Goal: Task Accomplishment & Management: Complete application form

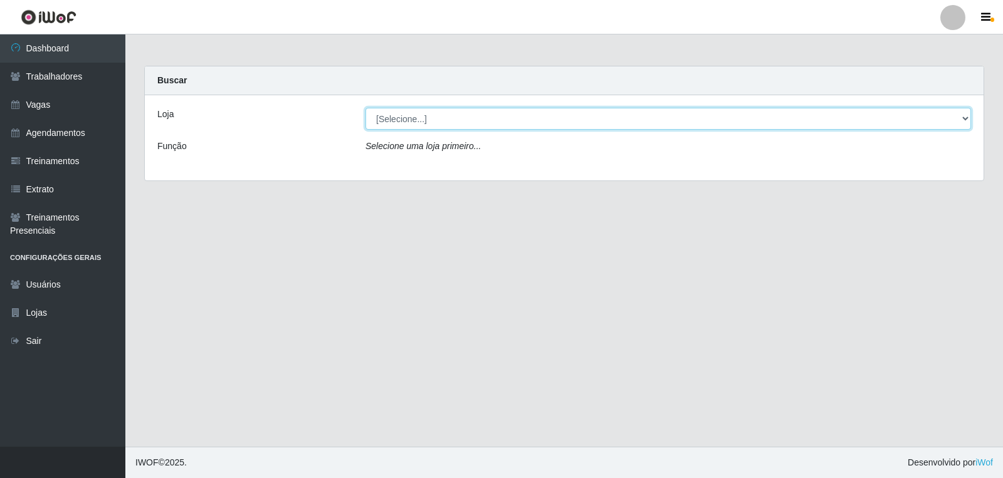
click at [425, 120] on select "[Selecione...] Leite Clan - [GEOGRAPHIC_DATA]" at bounding box center [669, 119] width 606 height 22
select select "452"
click at [366, 108] on select "[Selecione...] Leite Clan - [GEOGRAPHIC_DATA]" at bounding box center [669, 119] width 606 height 22
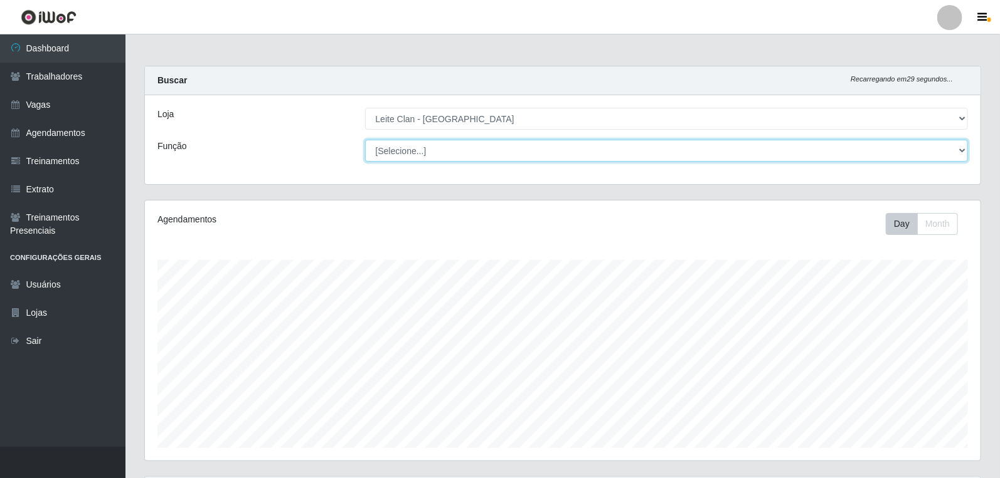
click at [418, 154] on select "[Selecione...] ASG ASG + Carregador e Descarregador de Caminhão Carregador e De…" at bounding box center [666, 151] width 603 height 22
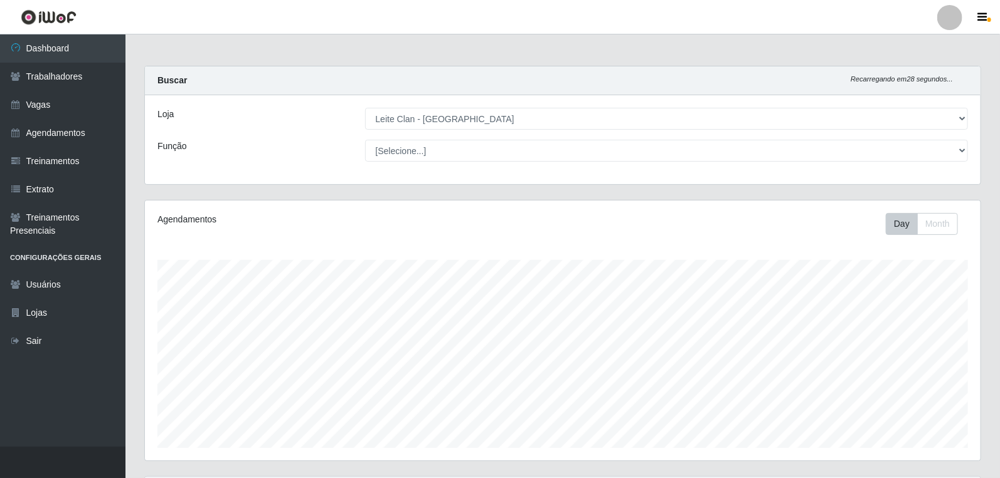
click at [319, 167] on div "Loja [Selecione...] Leite Clan - Bayeux Função [Selecione...] ASG ASG + Carrega…" at bounding box center [562, 139] width 835 height 89
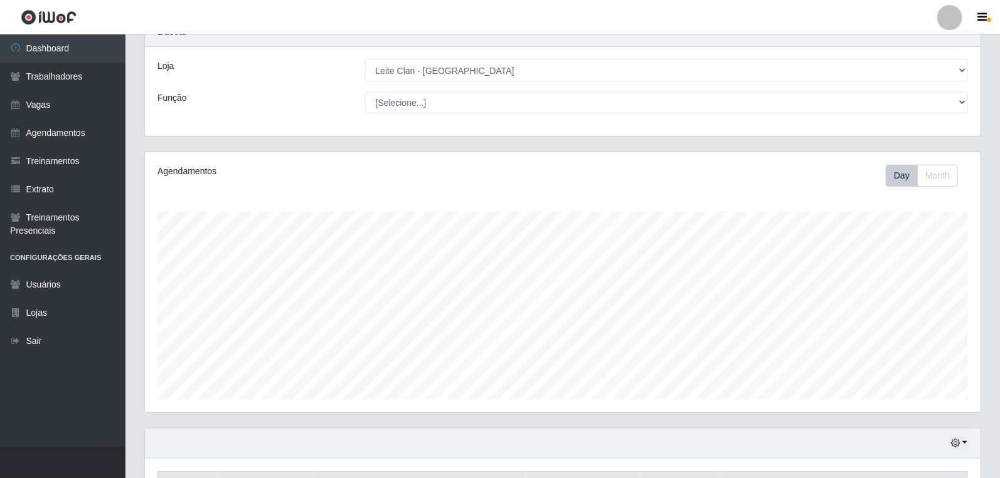
scroll to position [34, 0]
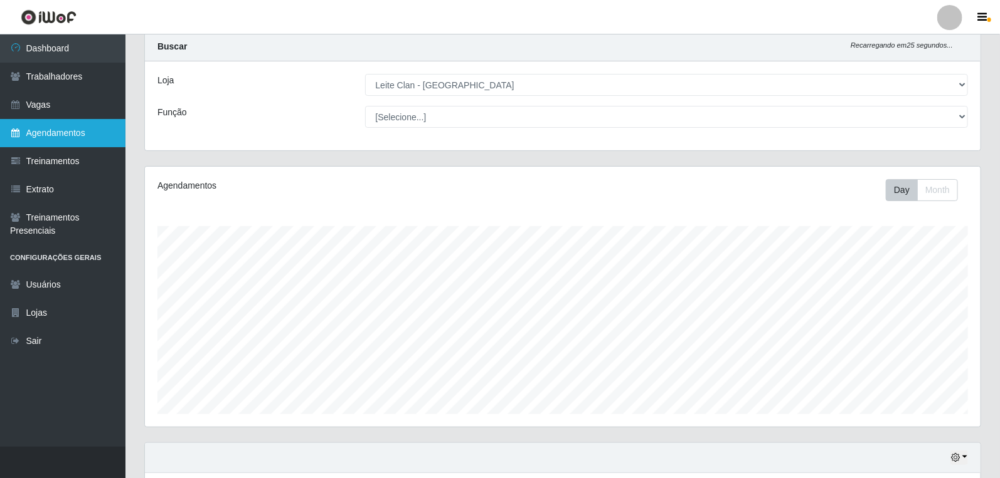
click at [90, 135] on link "Agendamentos" at bounding box center [62, 133] width 125 height 28
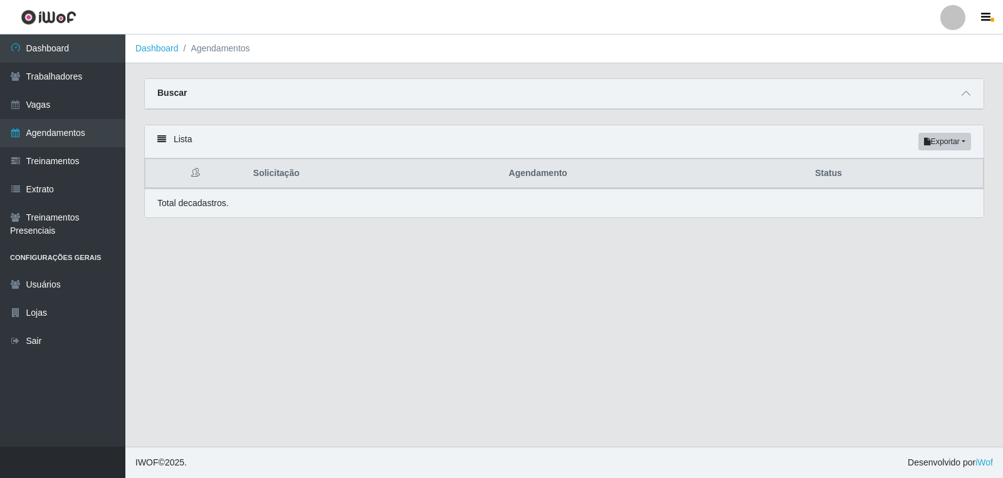
drag, startPoint x: 939, startPoint y: 92, endPoint x: 956, endPoint y: 82, distance: 19.4
click at [942, 91] on div "Buscar" at bounding box center [564, 94] width 839 height 30
click at [967, 80] on div "Buscar" at bounding box center [564, 94] width 839 height 30
click at [968, 90] on icon at bounding box center [966, 93] width 9 height 9
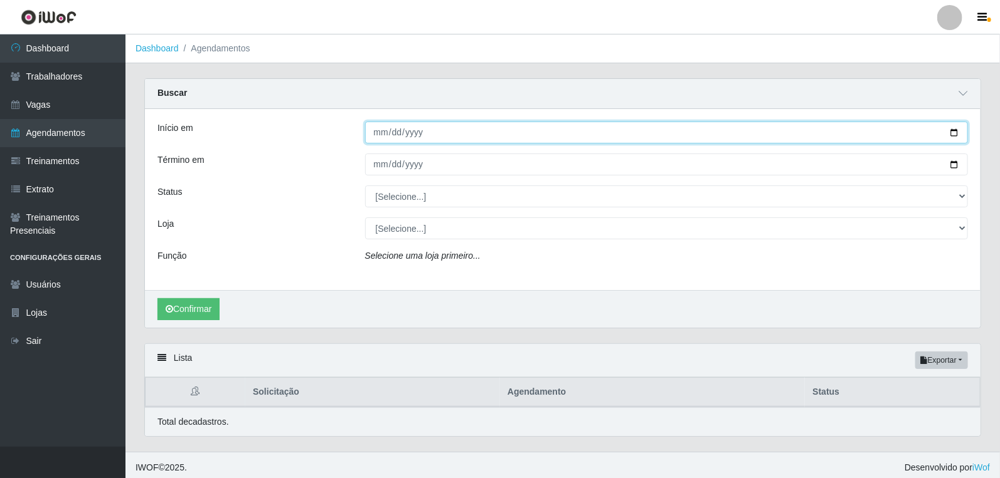
click at [383, 135] on input "Início em" at bounding box center [666, 133] width 603 height 22
type input "[DATE]"
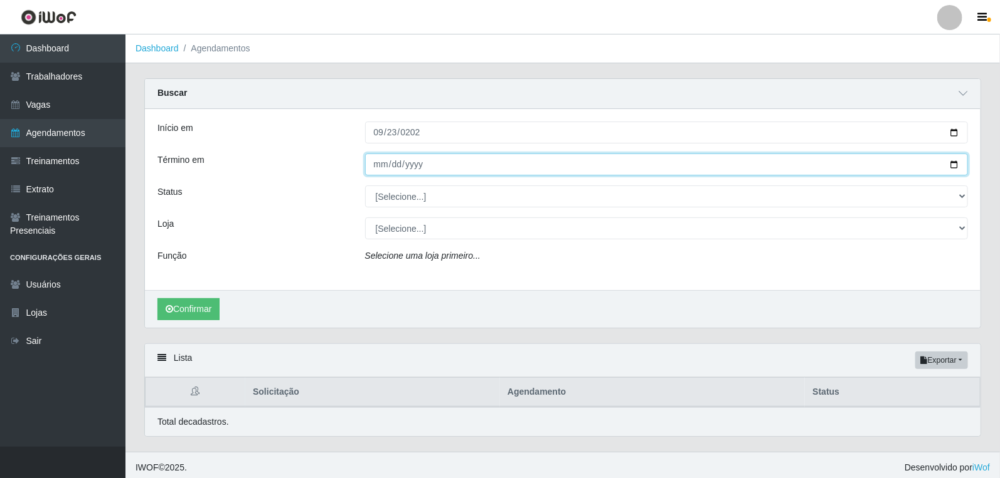
click at [378, 165] on input "Término em" at bounding box center [666, 165] width 603 height 22
type input "[DATE]"
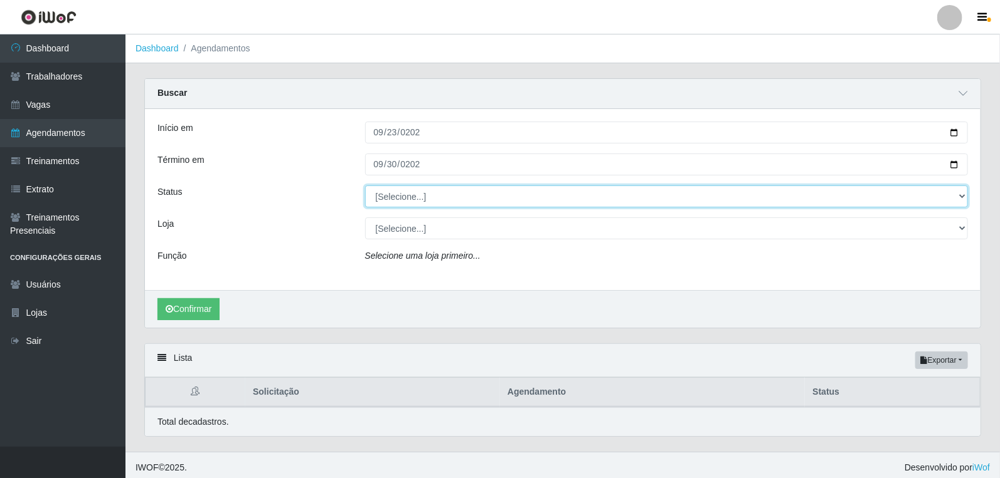
click at [396, 201] on select "[Selecione...] AGENDADO AGUARDANDO LIBERAR EM ANDAMENTO EM REVISÃO FINALIZADO C…" at bounding box center [666, 197] width 603 height 22
select select "AGENDADO"
click at [365, 186] on select "[Selecione...] AGENDADO AGUARDANDO LIBERAR EM ANDAMENTO EM REVISÃO FINALIZADO C…" at bounding box center [666, 197] width 603 height 22
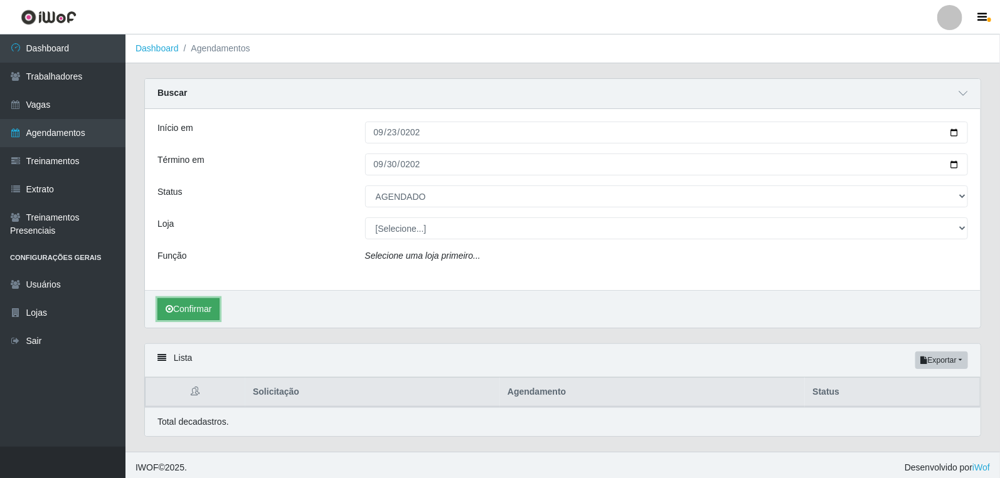
click at [186, 315] on button "Confirmar" at bounding box center [188, 309] width 62 height 22
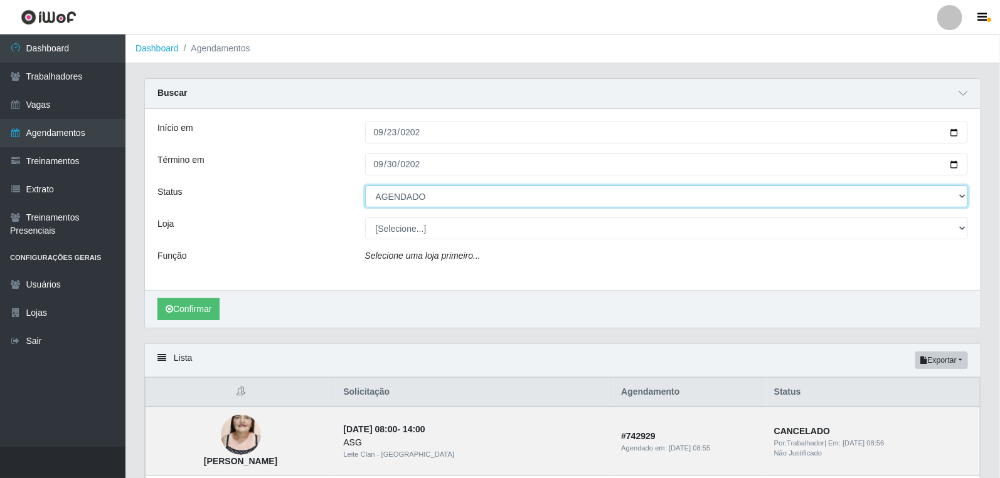
click at [384, 203] on select "[Selecione...] AGENDADO AGUARDANDO LIBERAR EM ANDAMENTO EM REVISÃO FINALIZADO C…" at bounding box center [666, 197] width 603 height 22
click at [365, 186] on select "[Selecione...] AGENDADO AGUARDANDO LIBERAR EM ANDAMENTO EM REVISÃO FINALIZADO C…" at bounding box center [666, 197] width 603 height 22
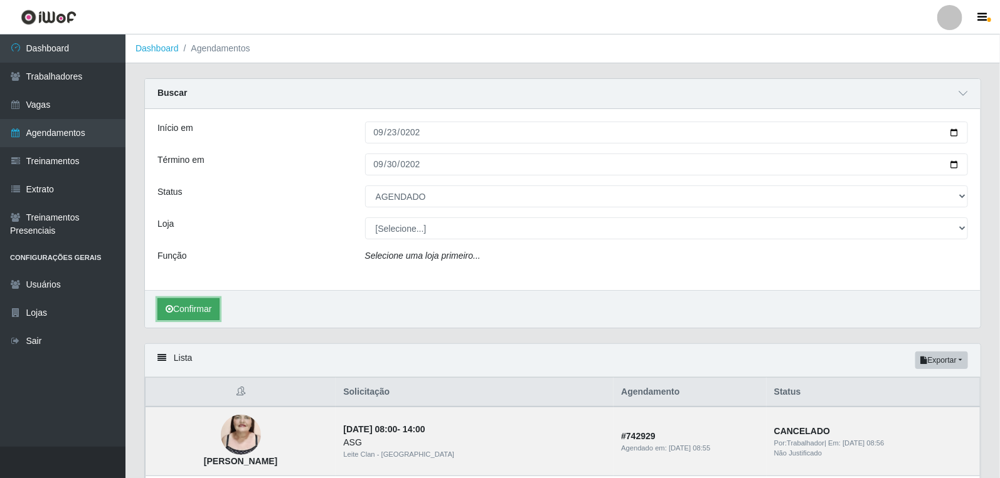
click at [204, 308] on button "Confirmar" at bounding box center [188, 309] width 62 height 22
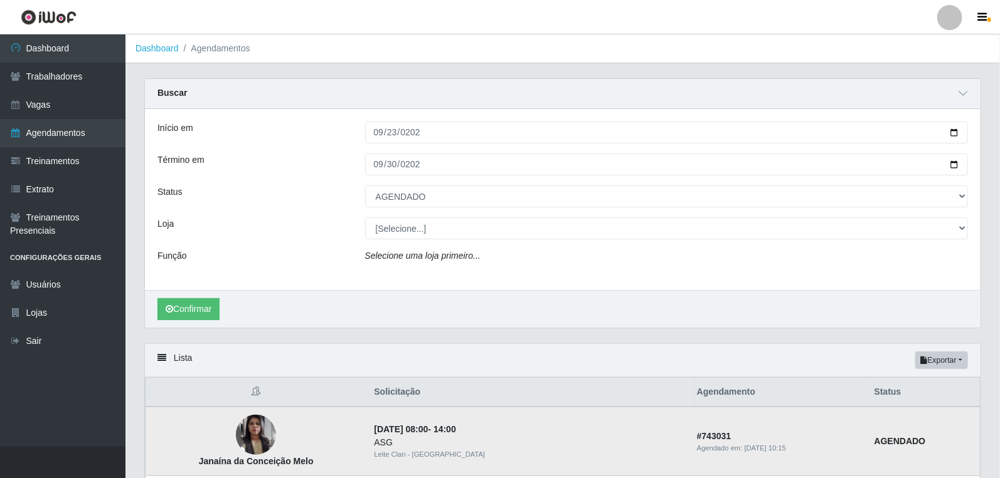
click at [276, 430] on img at bounding box center [256, 435] width 40 height 71
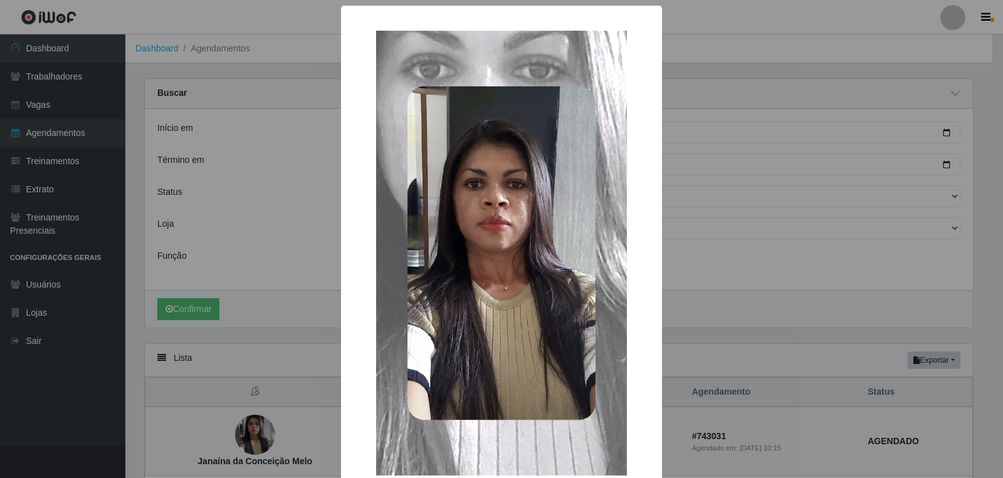
click at [280, 428] on div "× Janaína da Conceição Melo OK Cancel" at bounding box center [501, 239] width 1003 height 478
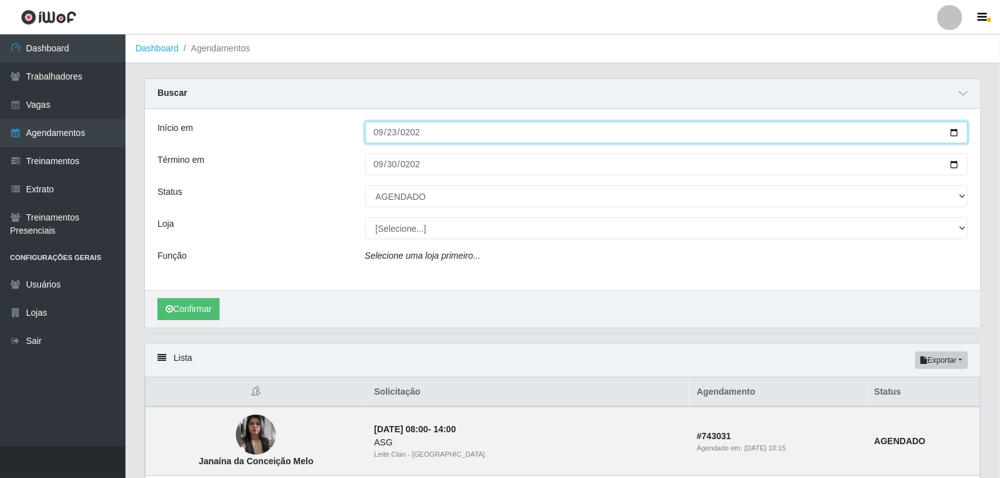
click at [386, 135] on input "[DATE]" at bounding box center [666, 133] width 603 height 22
type input "[DATE]"
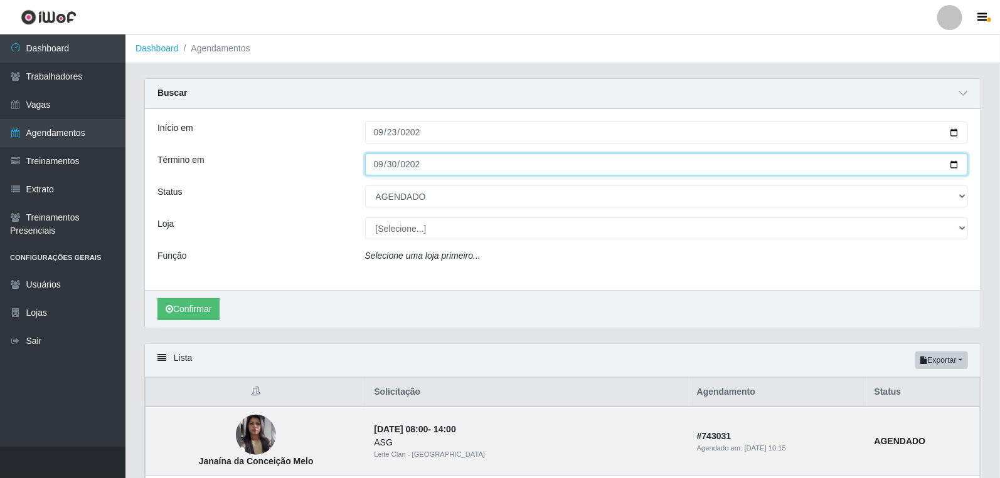
click at [384, 161] on input "[DATE]" at bounding box center [666, 165] width 603 height 22
type input "[DATE]"
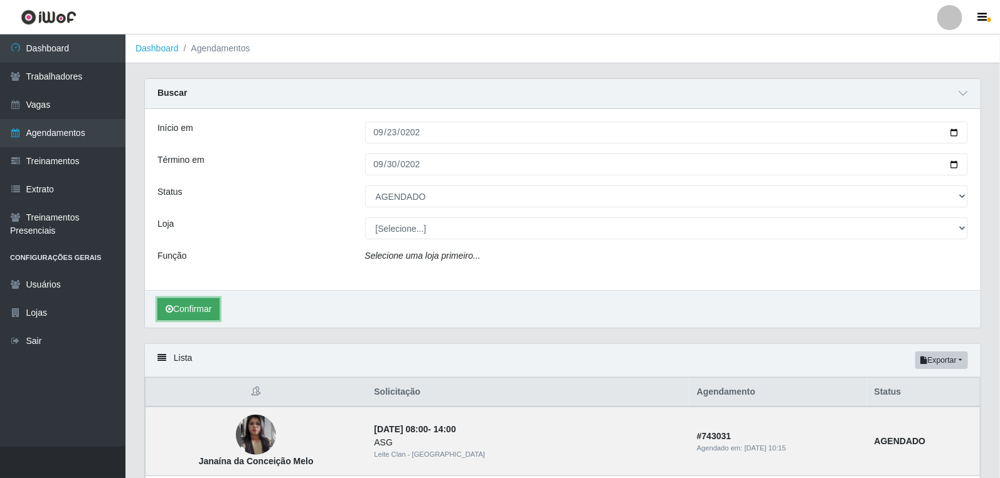
click at [194, 305] on button "Confirmar" at bounding box center [188, 309] width 62 height 22
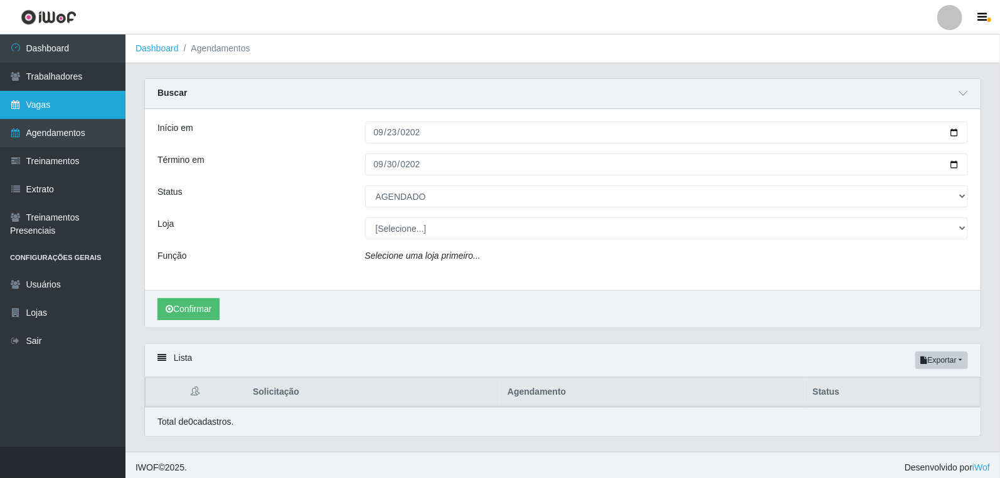
click at [66, 108] on link "Vagas" at bounding box center [62, 105] width 125 height 28
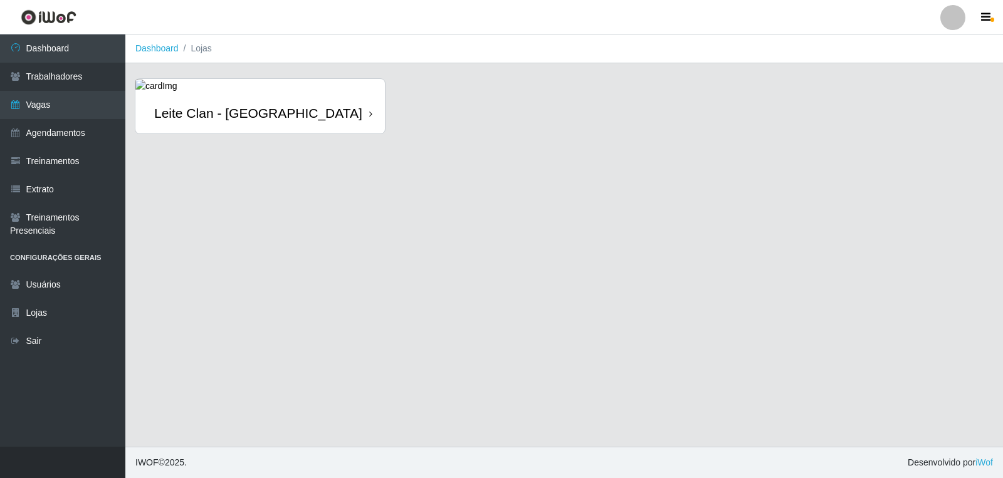
click at [364, 98] on div "Leite Clan - [GEOGRAPHIC_DATA]" at bounding box center [260, 113] width 250 height 41
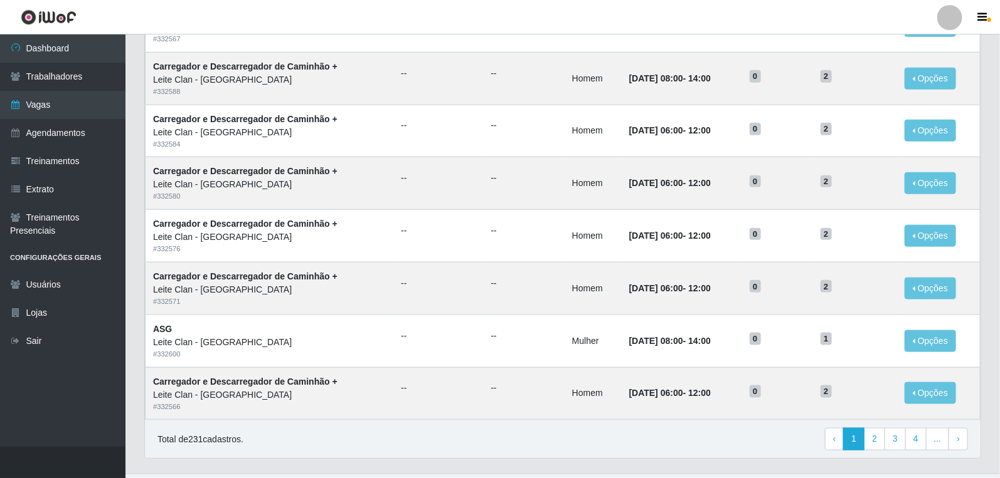
scroll to position [584, 0]
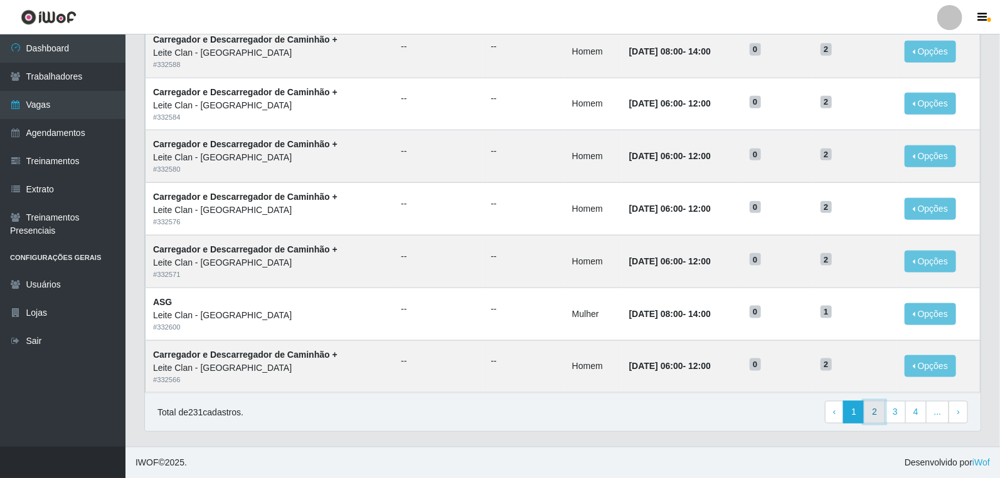
click at [879, 404] on link "2" at bounding box center [873, 412] width 21 height 23
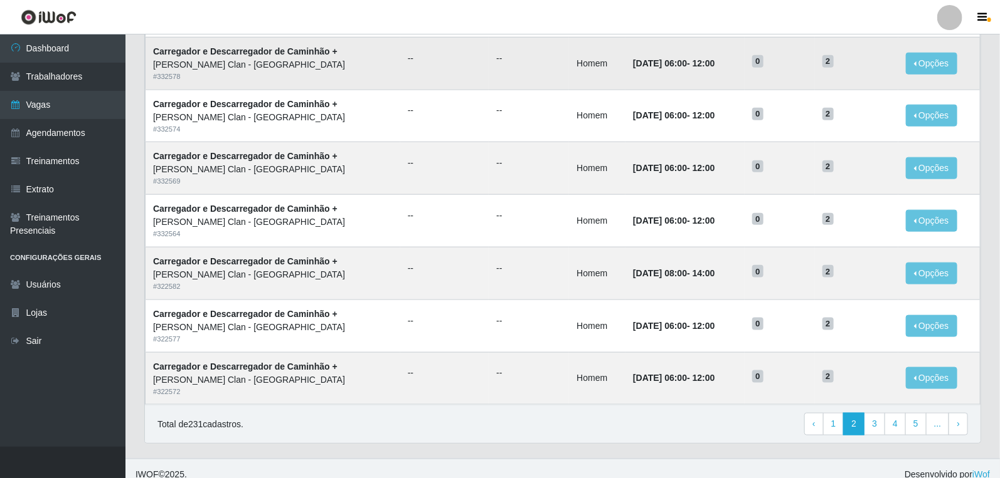
scroll to position [584, 0]
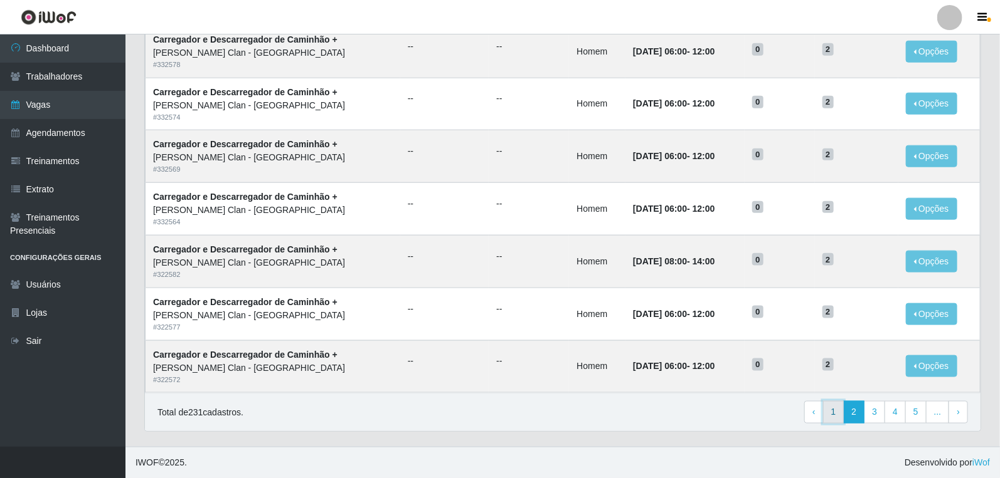
click at [837, 414] on link "1" at bounding box center [833, 412] width 21 height 23
